Goal: Task Accomplishment & Management: Manage account settings

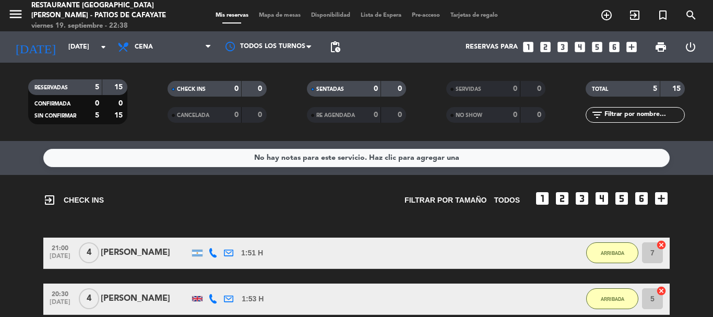
scroll to position [47, 0]
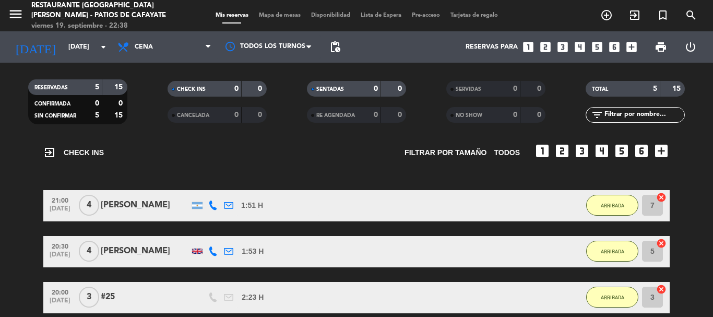
drag, startPoint x: 168, startPoint y: 249, endPoint x: 100, endPoint y: 254, distance: 68.5
click at [100, 254] on div "20:30 [DATE] 4 [PERSON_NAME] 1:53 H / 7:52 H sms ARRIBADA 5 cancel" at bounding box center [356, 251] width 626 height 31
copy div "[PERSON_NAME]"
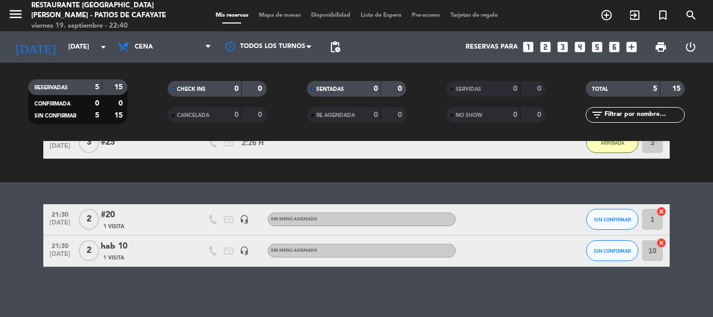
scroll to position [204, 0]
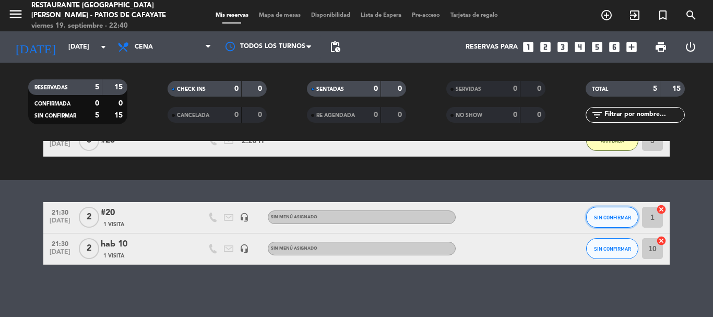
click at [599, 221] on button "SIN CONFIRMAR" at bounding box center [612, 217] width 52 height 21
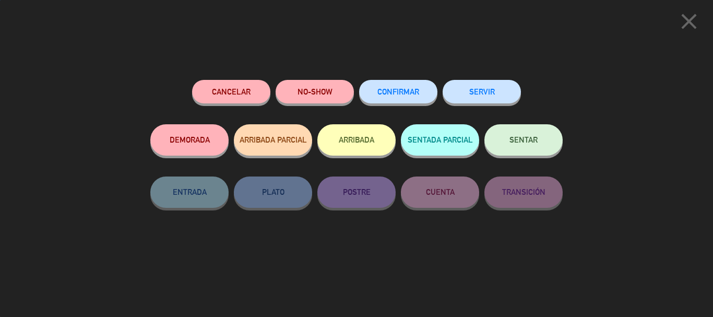
click at [346, 140] on button "ARRIBADA" at bounding box center [356, 139] width 78 height 31
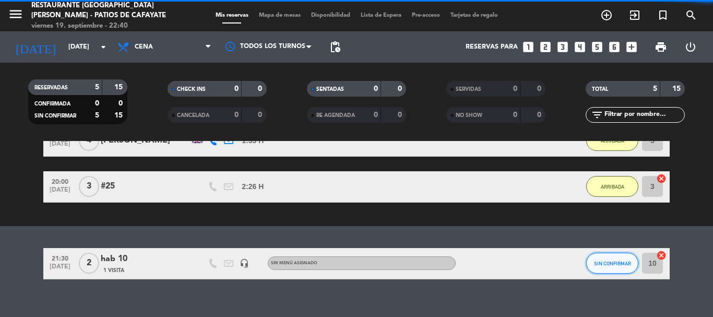
click at [602, 260] on span "SIN CONFIRMAR" at bounding box center [612, 263] width 37 height 6
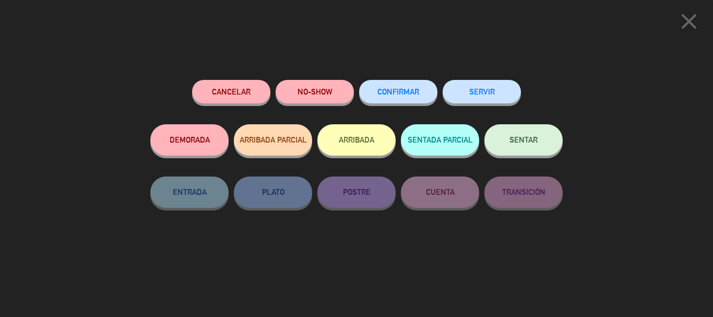
click at [352, 138] on button "ARRIBADA" at bounding box center [356, 139] width 78 height 31
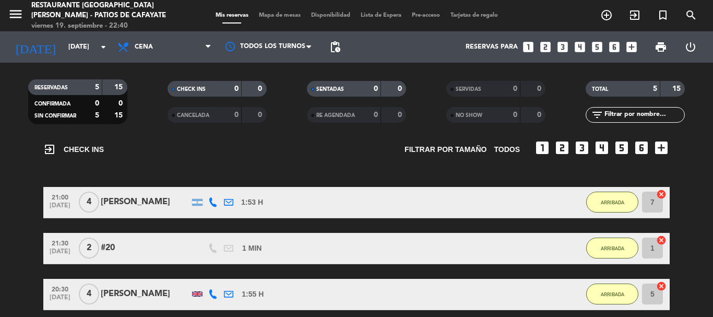
scroll to position [0, 0]
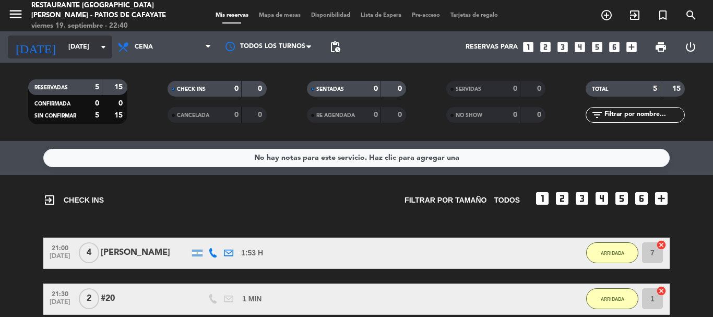
click at [69, 48] on input "[DATE]" at bounding box center [107, 47] width 88 height 18
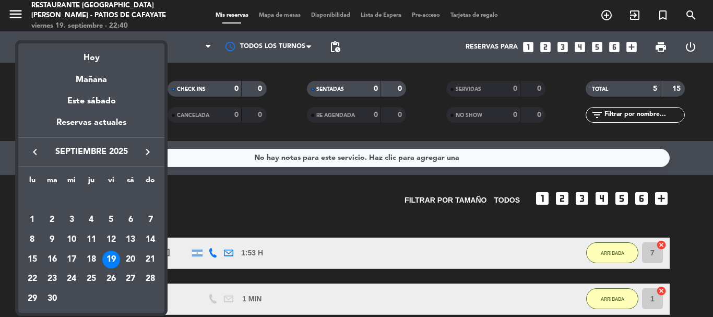
click at [128, 258] on div "20" at bounding box center [131, 259] width 18 height 18
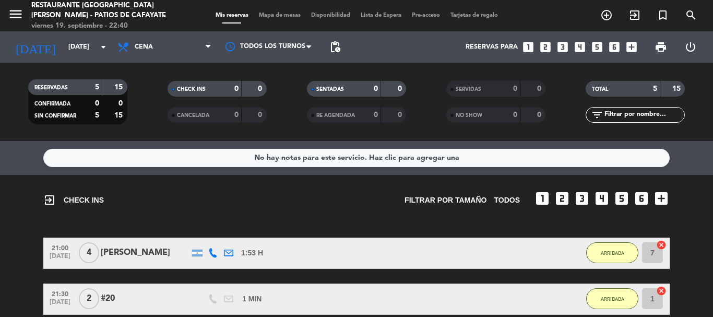
type input "[DATE]"
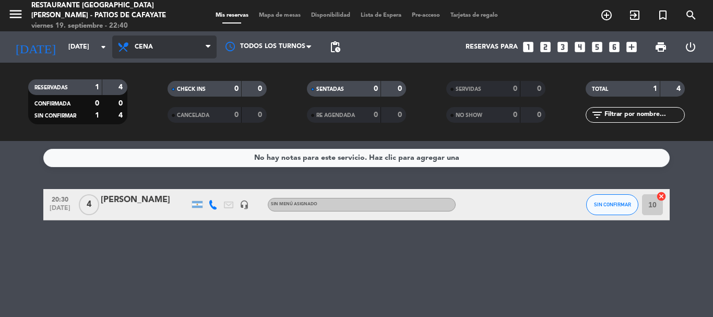
click at [151, 51] on span "Cena" at bounding box center [164, 46] width 104 height 23
click at [147, 91] on div "menu Restaurante [GEOGRAPHIC_DATA][PERSON_NAME] - Patios de Cafayate [DATE] 19.…" at bounding box center [356, 70] width 713 height 141
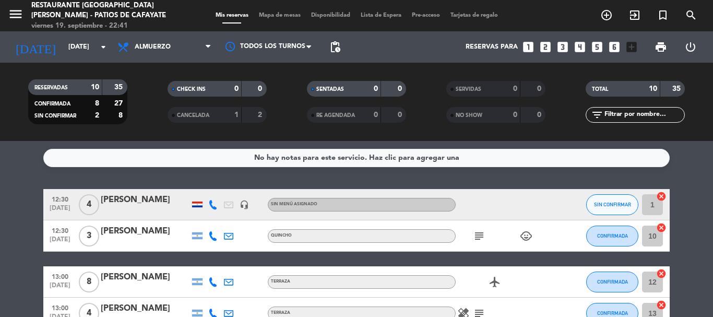
click at [472, 234] on span "subject" at bounding box center [479, 236] width 16 height 13
click at [477, 236] on icon "subject" at bounding box center [479, 236] width 13 height 13
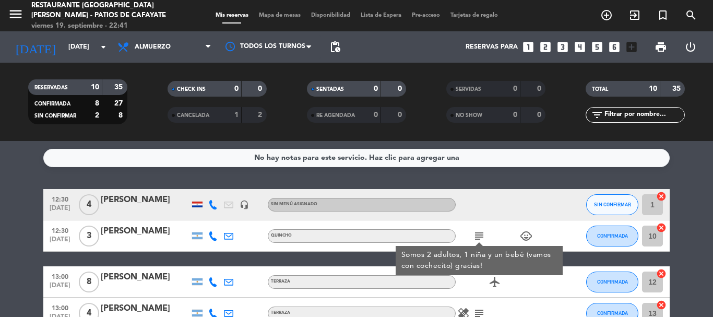
click at [477, 236] on icon "subject" at bounding box center [479, 236] width 13 height 13
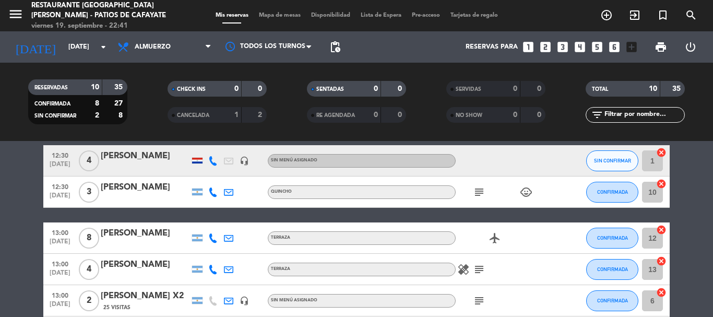
scroll to position [104, 0]
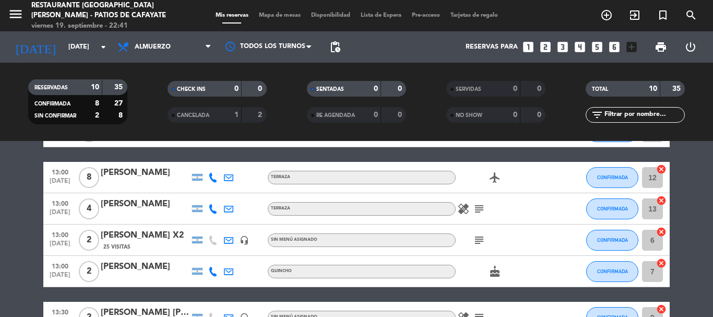
click at [476, 203] on icon "subject" at bounding box center [479, 208] width 13 height 13
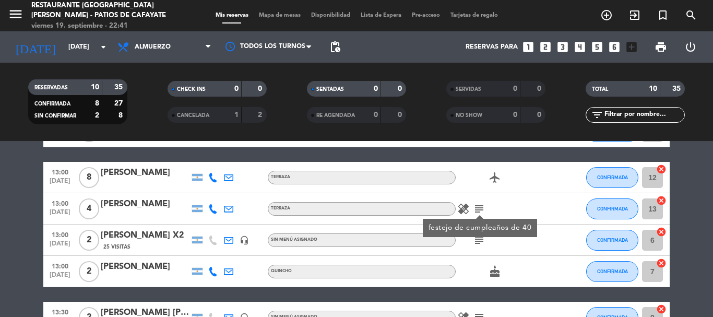
click at [476, 204] on icon "subject" at bounding box center [479, 208] width 13 height 13
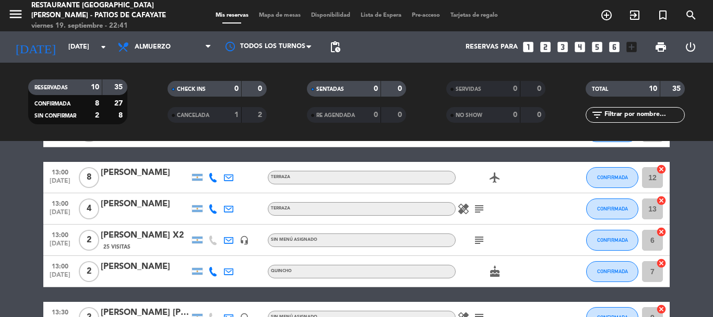
click at [478, 239] on icon "subject" at bounding box center [479, 240] width 13 height 13
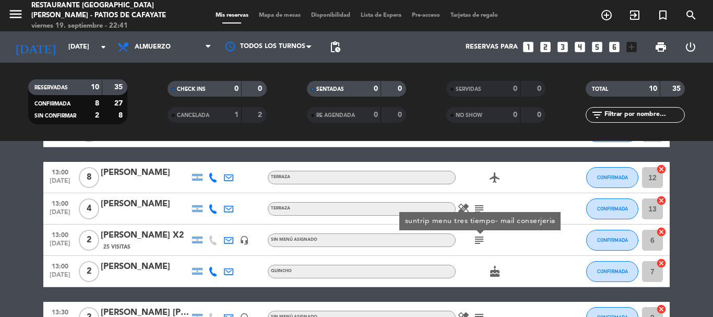
click at [478, 239] on icon "subject" at bounding box center [479, 240] width 13 height 13
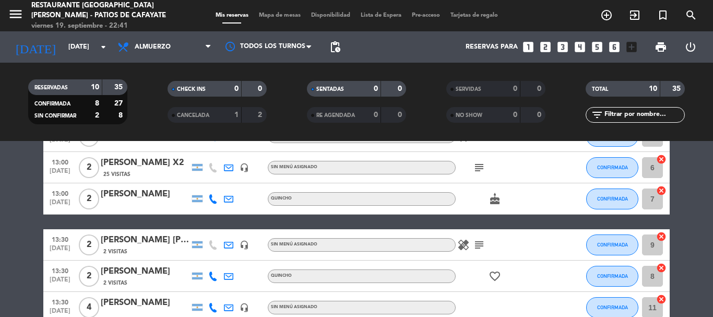
scroll to position [209, 0]
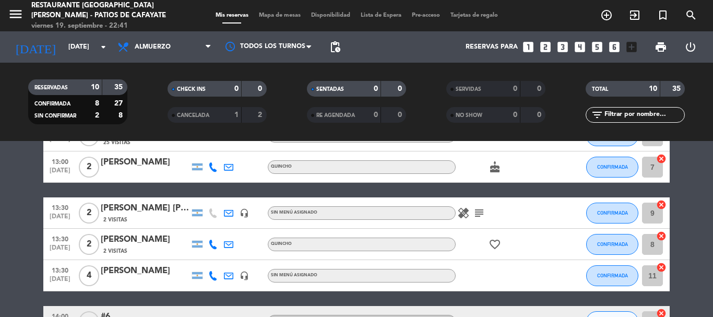
click at [480, 215] on icon "subject" at bounding box center [479, 213] width 13 height 13
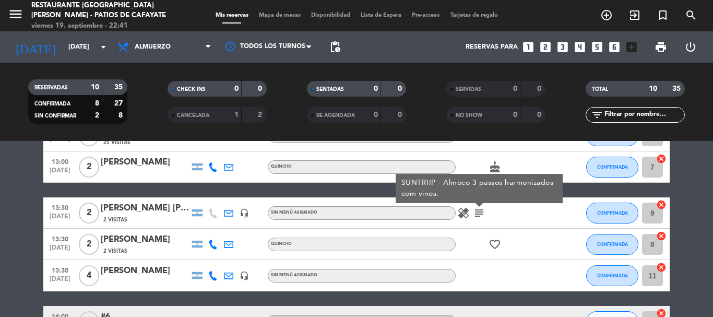
scroll to position [281, 0]
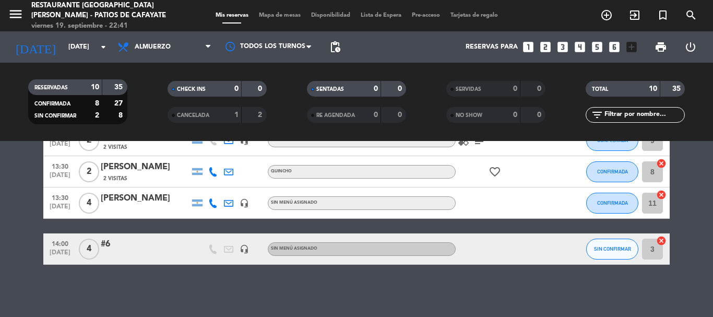
click at [500, 281] on div "No hay notas para este servicio. Haz clic para agregar una 12:30 [DATE] 4 [PERS…" at bounding box center [356, 229] width 713 height 176
